Goal: Information Seeking & Learning: Compare options

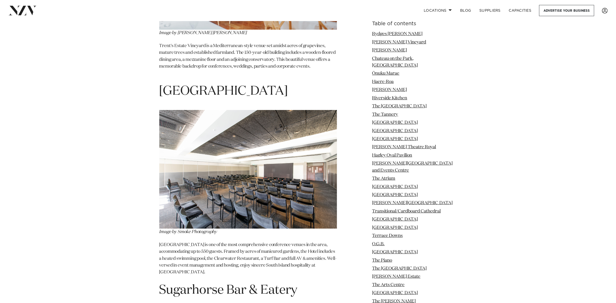
scroll to position [7726, 0]
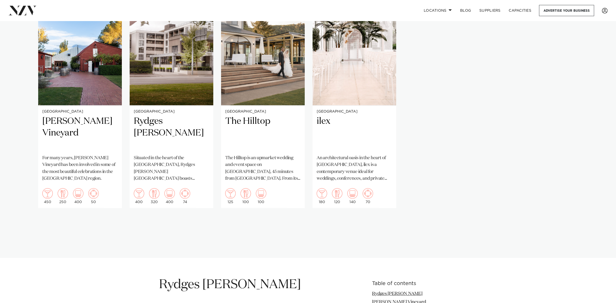
scroll to position [422, 0]
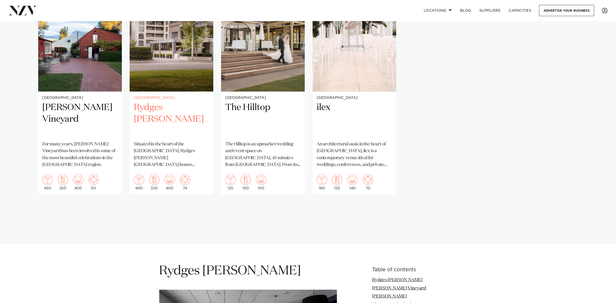
click at [180, 102] on h2 "Rydges [PERSON_NAME]" at bounding box center [171, 119] width 75 height 35
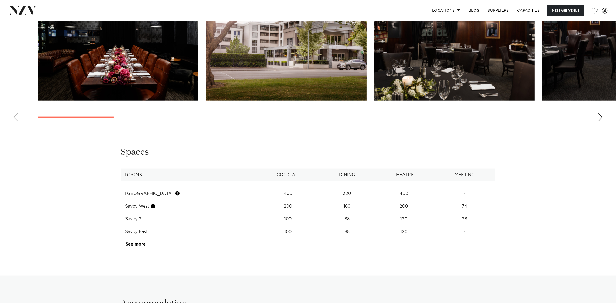
scroll to position [779, 0]
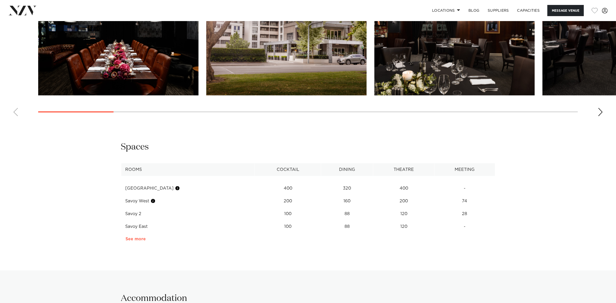
click at [139, 237] on link "See more" at bounding box center [145, 239] width 41 height 4
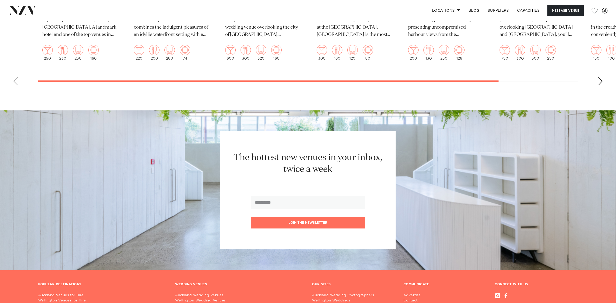
scroll to position [1710, 0]
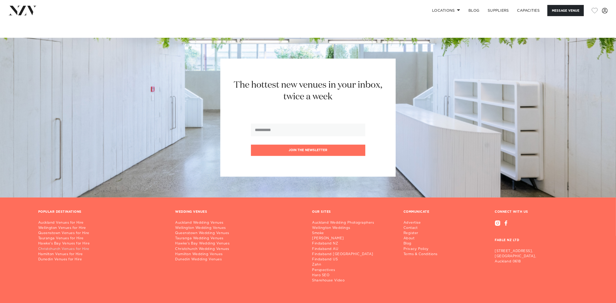
click at [78, 246] on link "Christchurch Venues for Hire" at bounding box center [102, 248] width 129 height 5
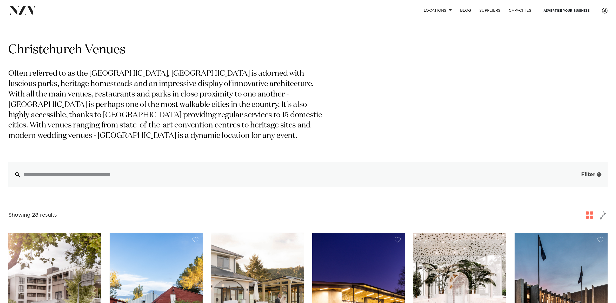
click at [579, 175] on button "Filter 1" at bounding box center [585, 174] width 43 height 25
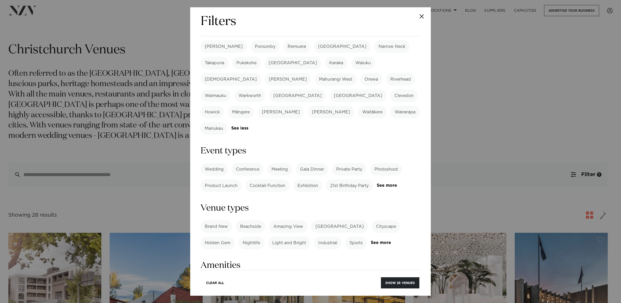
scroll to position [227, 0]
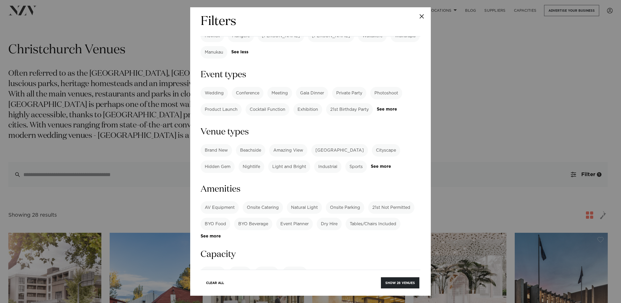
click at [224, 201] on label "AV Equipment" at bounding box center [219, 207] width 38 height 12
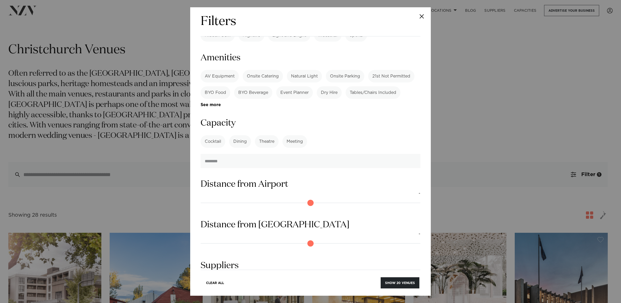
scroll to position [365, 0]
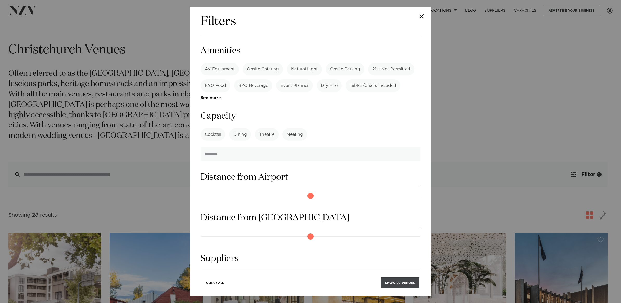
click at [402, 282] on button "Show 20 venues" at bounding box center [399, 282] width 39 height 11
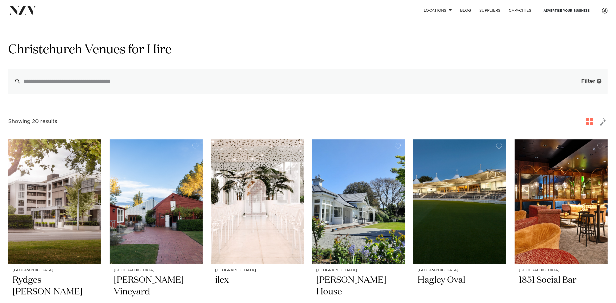
click at [579, 80] on button "Filter 2" at bounding box center [585, 81] width 43 height 25
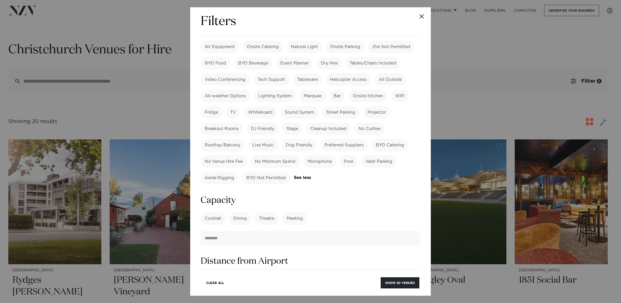
scroll to position [469, 0]
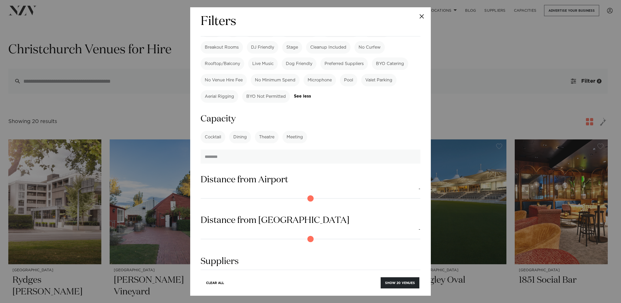
click at [212, 131] on label "Cocktail" at bounding box center [212, 137] width 25 height 12
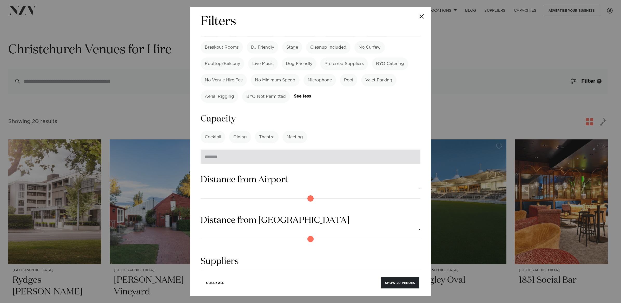
click at [225, 149] on input "number" at bounding box center [310, 156] width 220 height 14
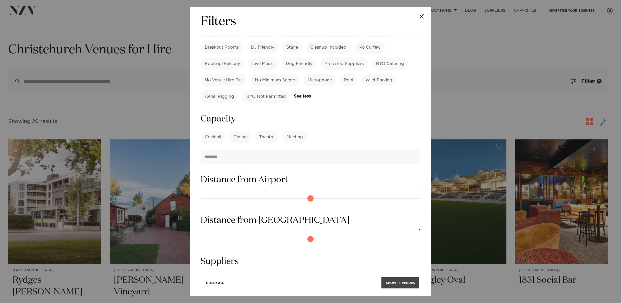
type input "***"
click at [391, 284] on button "Show 18 venues" at bounding box center [400, 282] width 38 height 11
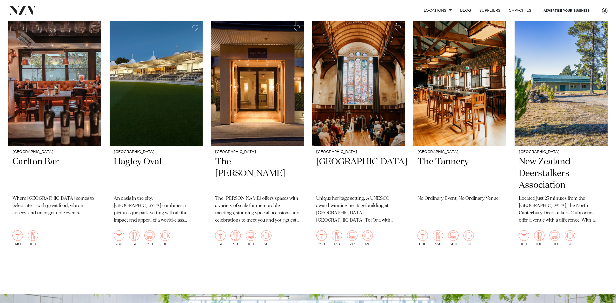
scroll to position [584, 0]
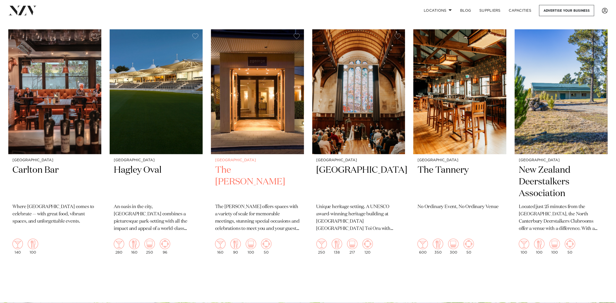
click at [247, 94] on img at bounding box center [257, 91] width 93 height 125
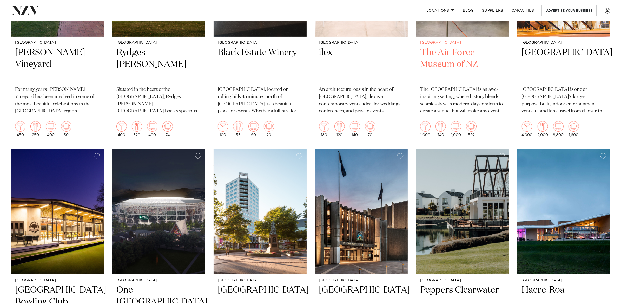
scroll to position [0, 0]
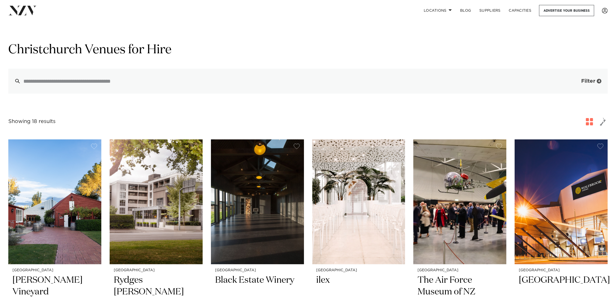
click at [588, 78] on span "Filter" at bounding box center [588, 80] width 14 height 5
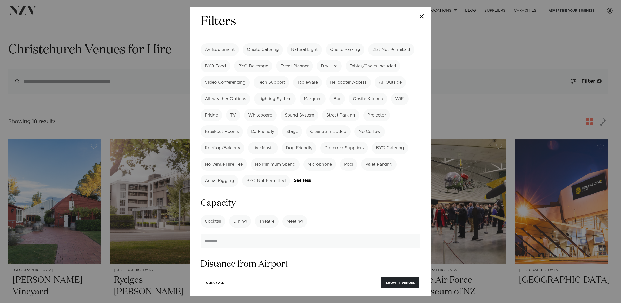
scroll to position [390, 0]
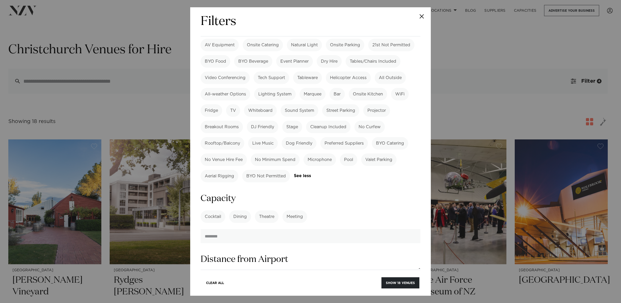
click at [265, 210] on label "Theatre" at bounding box center [267, 216] width 24 height 12
click at [211, 210] on label "Cocktail" at bounding box center [212, 216] width 25 height 12
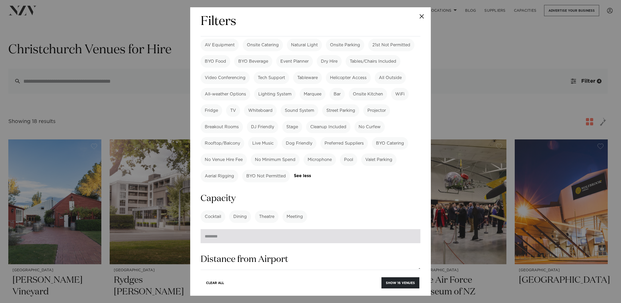
drag, startPoint x: 220, startPoint y: 180, endPoint x: 223, endPoint y: 173, distance: 7.5
click at [189, 175] on div "Filters Search Type Venue Supplier See more Locations Auckland Wellington Chris…" at bounding box center [310, 151] width 621 height 303
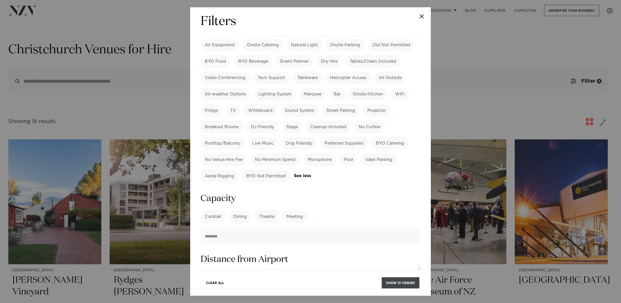
type input "***"
click at [385, 282] on button "Show 13 venues" at bounding box center [401, 282] width 38 height 11
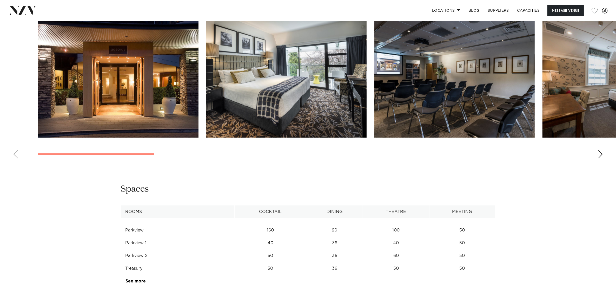
scroll to position [617, 0]
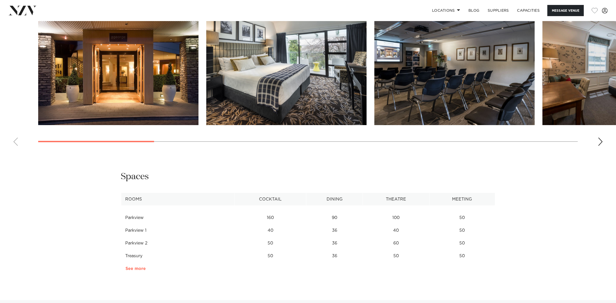
click at [130, 269] on link "See more" at bounding box center [145, 268] width 41 height 4
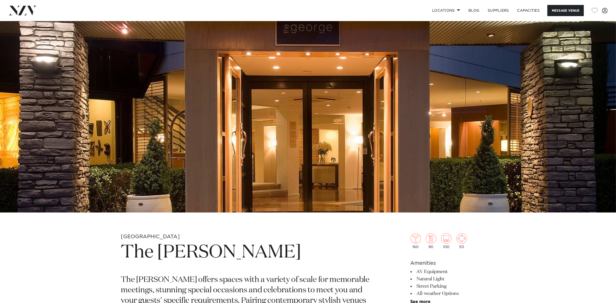
scroll to position [0, 0]
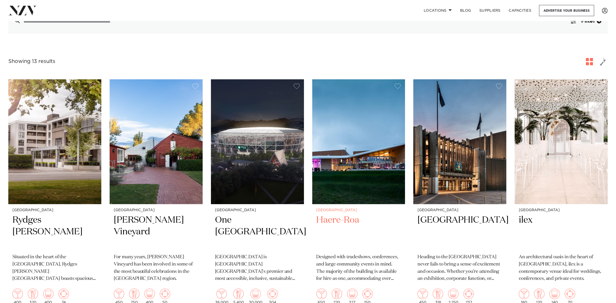
scroll to position [97, 0]
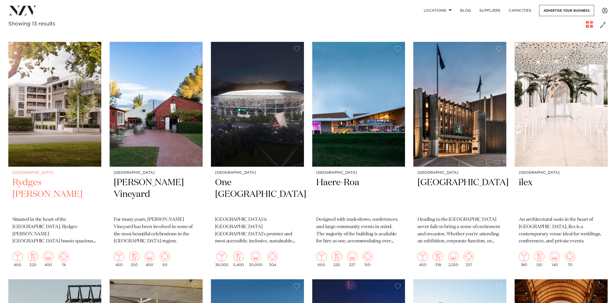
click at [56, 102] on img at bounding box center [54, 104] width 93 height 125
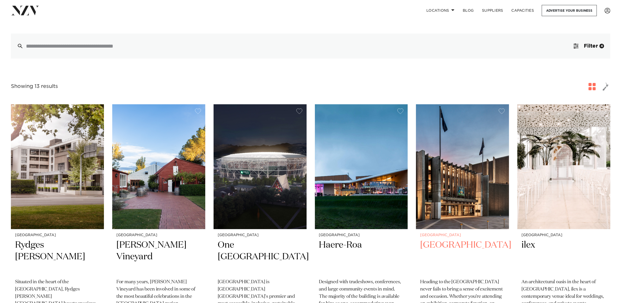
scroll to position [0, 0]
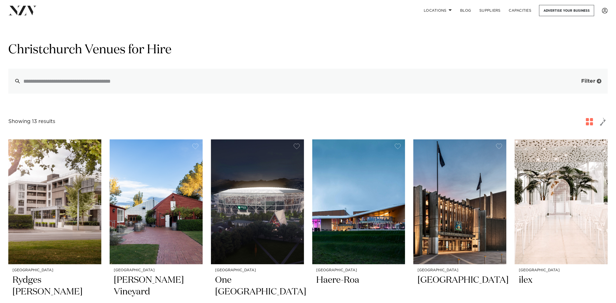
click at [578, 82] on button "Filter 4" at bounding box center [585, 81] width 43 height 25
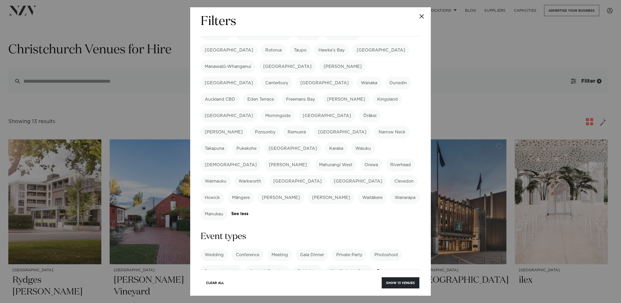
scroll to position [195, 0]
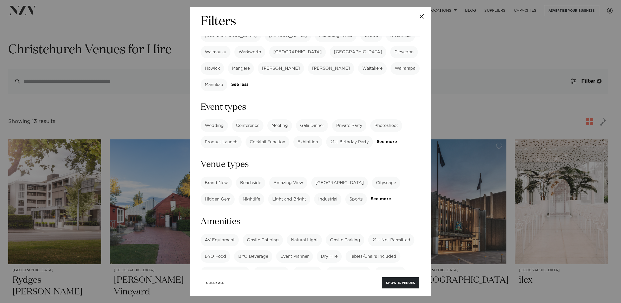
click at [214, 280] on button "Clear All" at bounding box center [215, 282] width 27 height 11
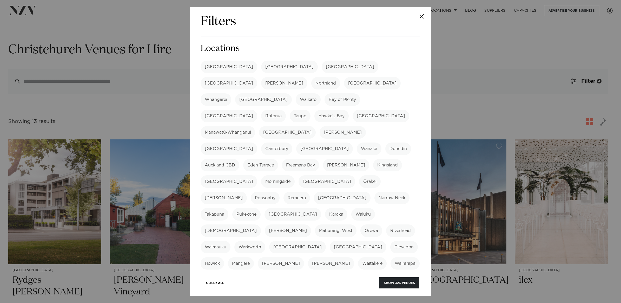
click at [322, 65] on label "[GEOGRAPHIC_DATA]" at bounding box center [350, 67] width 57 height 12
click at [403, 284] on button "Show 28 venues" at bounding box center [400, 282] width 38 height 11
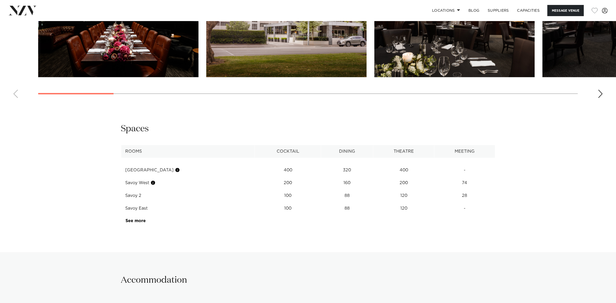
scroll to position [812, 0]
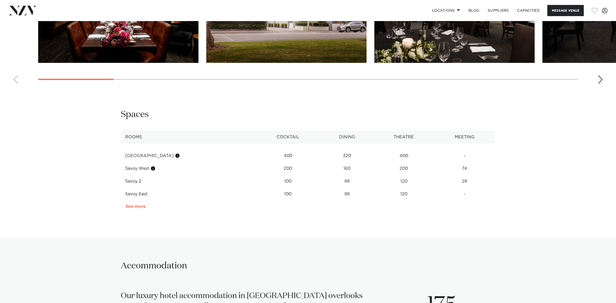
click at [141, 204] on link "See more" at bounding box center [145, 206] width 41 height 4
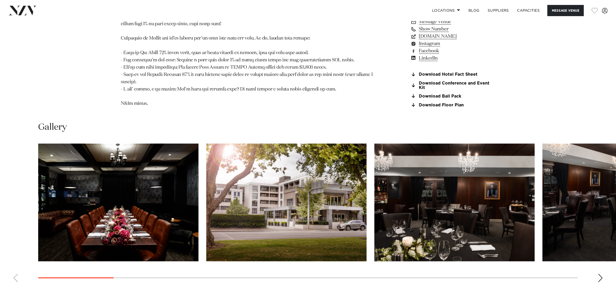
scroll to position [682, 0]
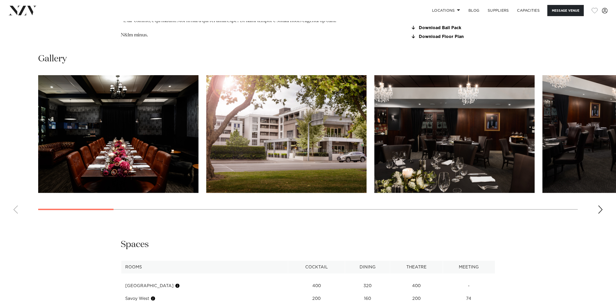
click at [596, 200] on swiper-container at bounding box center [308, 146] width 616 height 143
click at [600, 205] on div "Next slide" at bounding box center [600, 209] width 5 height 8
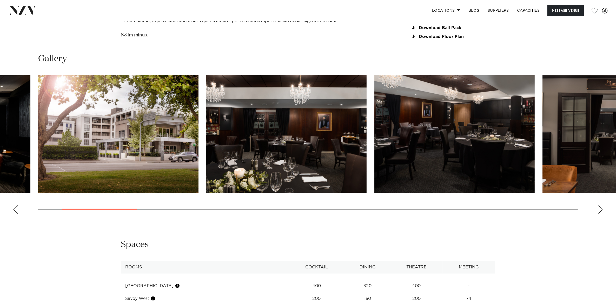
click at [601, 205] on div "Next slide" at bounding box center [600, 209] width 5 height 8
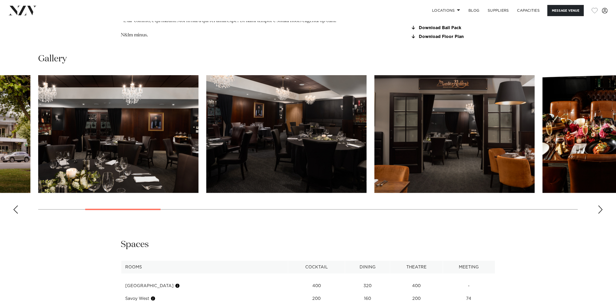
click at [601, 205] on div "Next slide" at bounding box center [600, 209] width 5 height 8
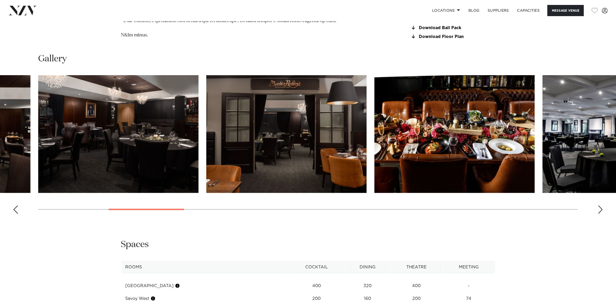
click at [601, 205] on div "Next slide" at bounding box center [600, 209] width 5 height 8
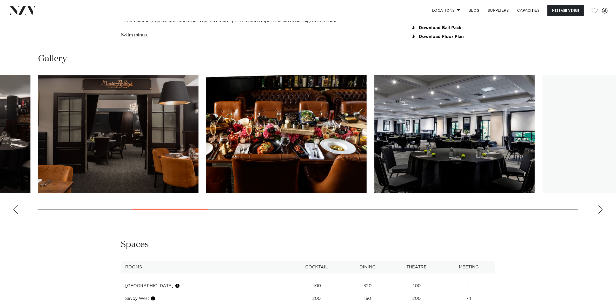
click at [601, 205] on div "Next slide" at bounding box center [600, 209] width 5 height 8
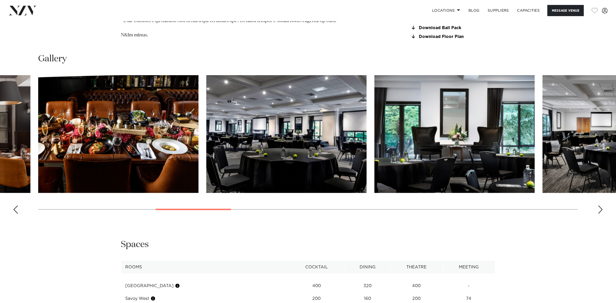
click at [601, 205] on div "Next slide" at bounding box center [600, 209] width 5 height 8
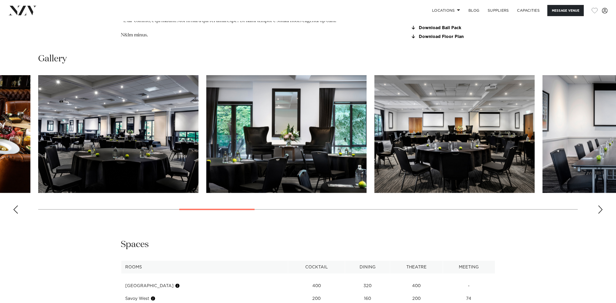
click at [601, 205] on div "Next slide" at bounding box center [600, 209] width 5 height 8
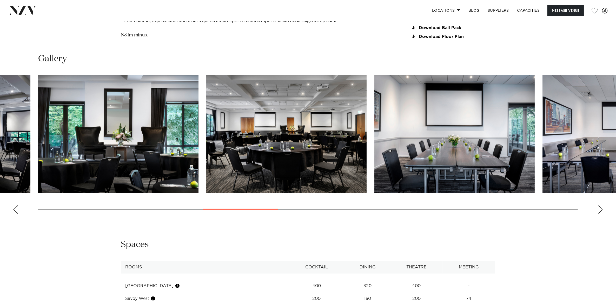
click at [601, 205] on div "Next slide" at bounding box center [600, 209] width 5 height 8
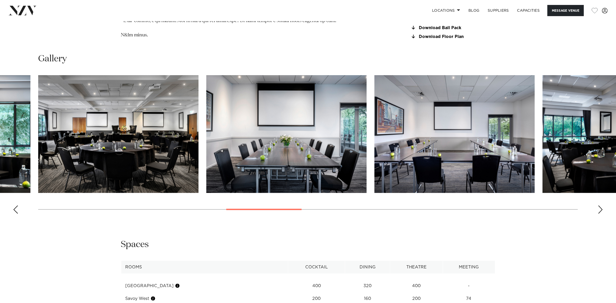
click at [601, 205] on div "Next slide" at bounding box center [600, 209] width 5 height 8
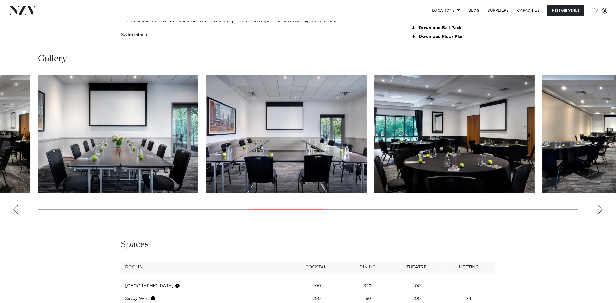
click at [601, 205] on div "Next slide" at bounding box center [600, 209] width 5 height 8
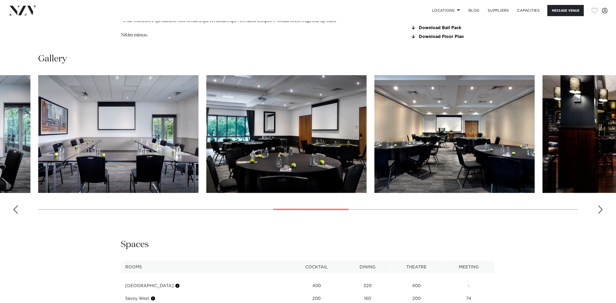
click at [601, 205] on div "Next slide" at bounding box center [600, 209] width 5 height 8
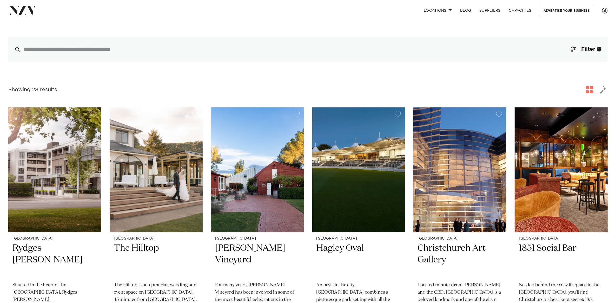
scroll to position [162, 0]
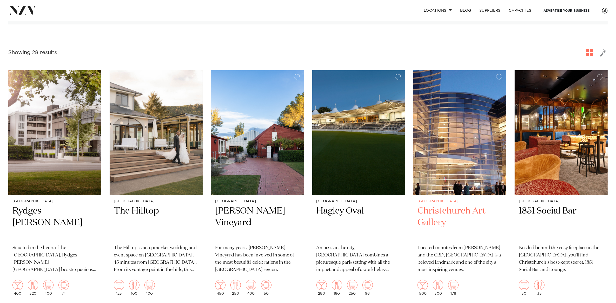
click at [455, 177] on img at bounding box center [459, 132] width 93 height 125
click at [554, 141] on img at bounding box center [560, 132] width 93 height 125
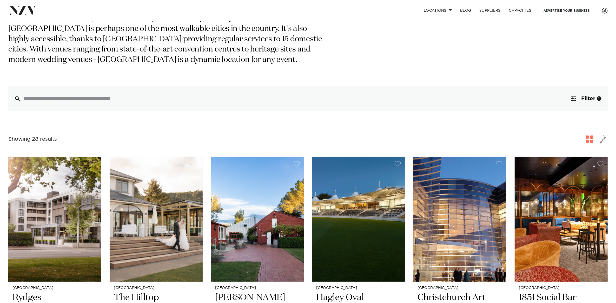
scroll to position [65, 0]
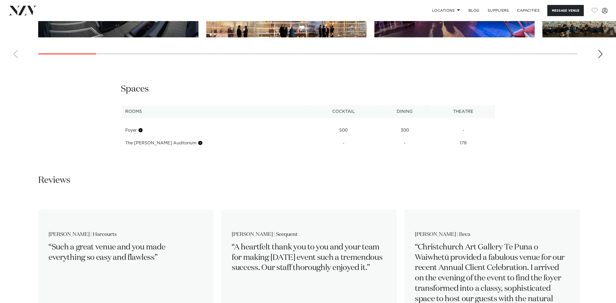
scroll to position [714, 0]
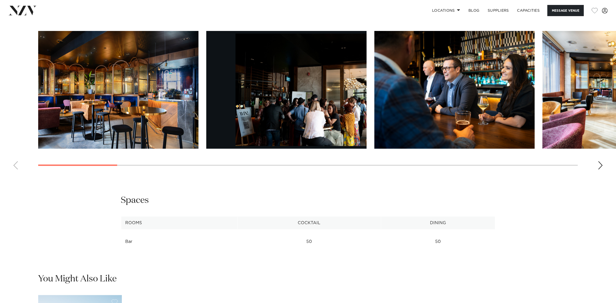
scroll to position [617, 0]
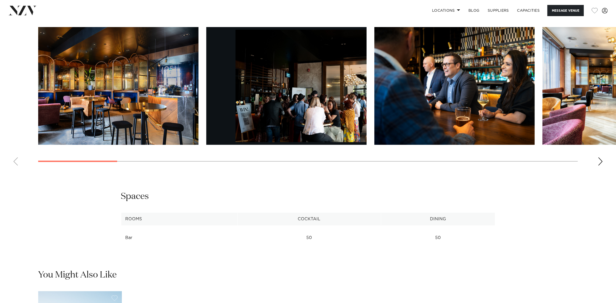
click at [597, 161] on swiper-container at bounding box center [308, 98] width 616 height 143
click at [601, 159] on div "Next slide" at bounding box center [600, 161] width 5 height 8
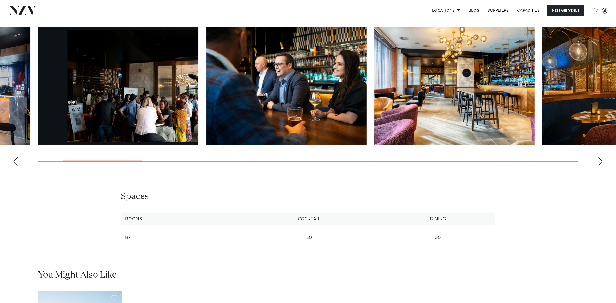
click at [600, 159] on div "Next slide" at bounding box center [600, 161] width 5 height 8
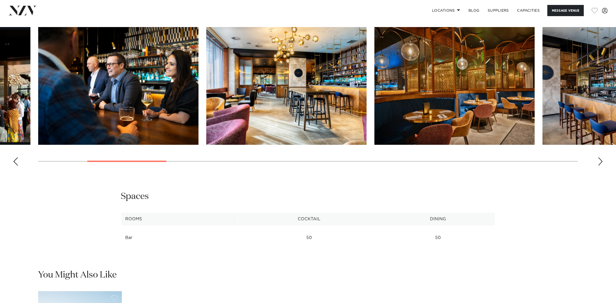
click at [600, 159] on div "Next slide" at bounding box center [600, 161] width 5 height 8
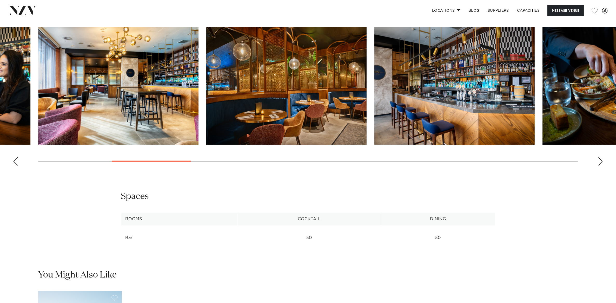
click at [600, 159] on div "Next slide" at bounding box center [600, 161] width 5 height 8
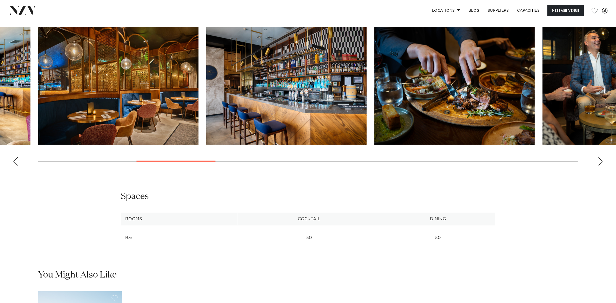
click at [599, 159] on div "Next slide" at bounding box center [600, 161] width 5 height 8
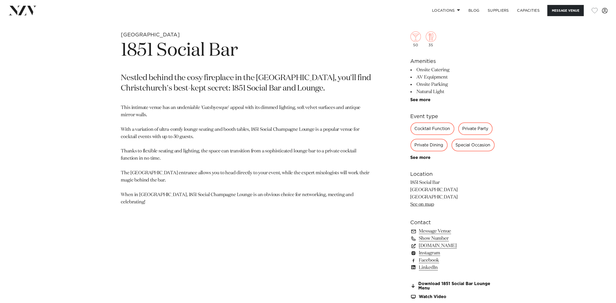
scroll to position [292, 0]
